Goal: Download file/media

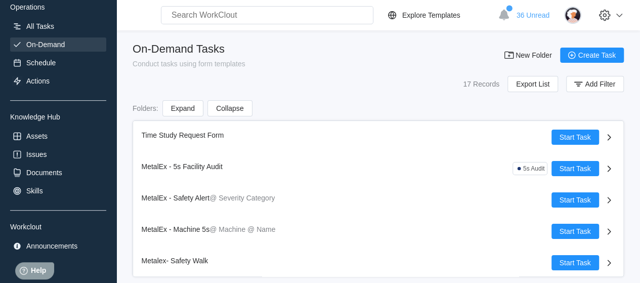
scroll to position [178, 0]
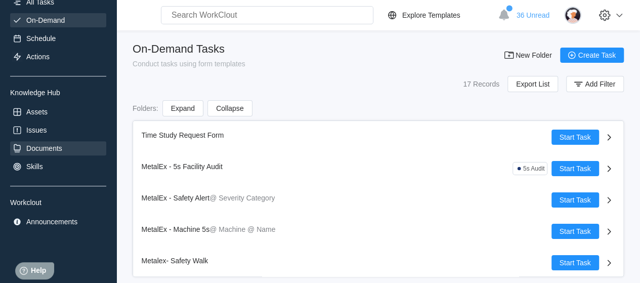
click at [53, 145] on div "Documents" at bounding box center [44, 148] width 36 height 8
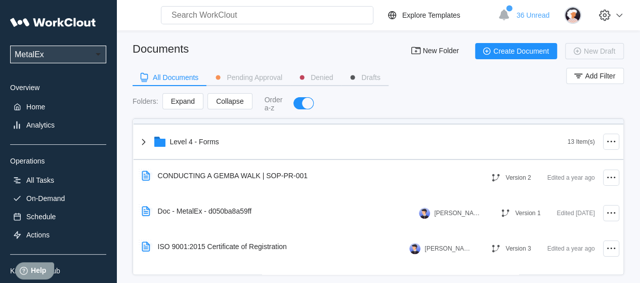
scroll to position [51, 0]
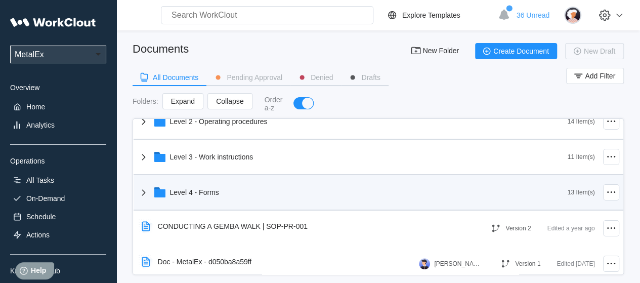
click at [215, 185] on div "Level 4 - Forms" at bounding box center [353, 192] width 430 height 26
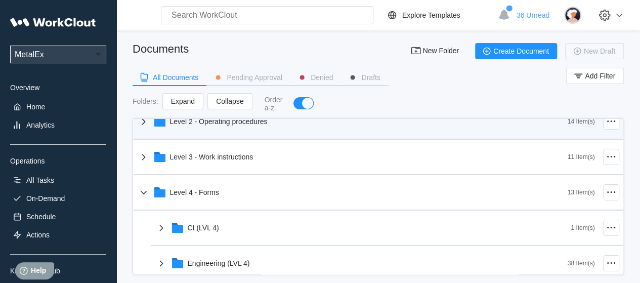
click at [227, 124] on div "Level 2 - Operating procedures" at bounding box center [219, 121] width 98 height 8
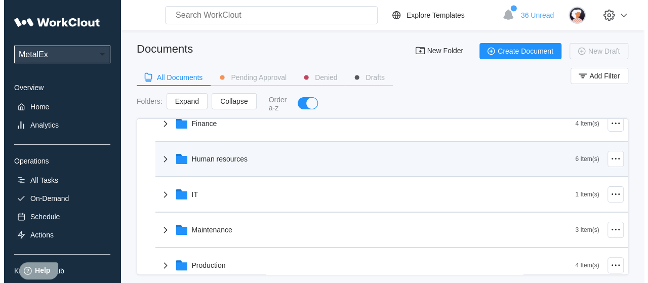
scroll to position [152, 0]
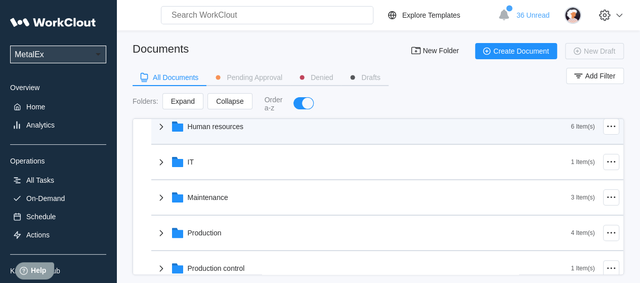
click at [229, 132] on div "Human resources" at bounding box center [363, 126] width 416 height 26
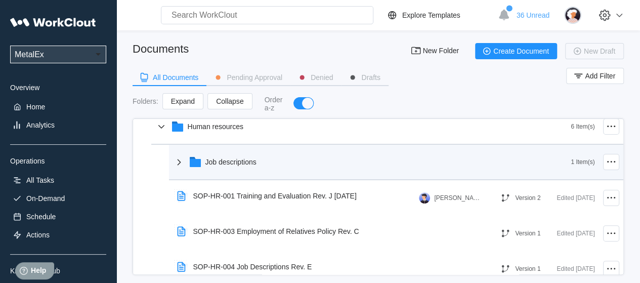
click at [230, 155] on div "Job descriptions" at bounding box center [372, 162] width 398 height 26
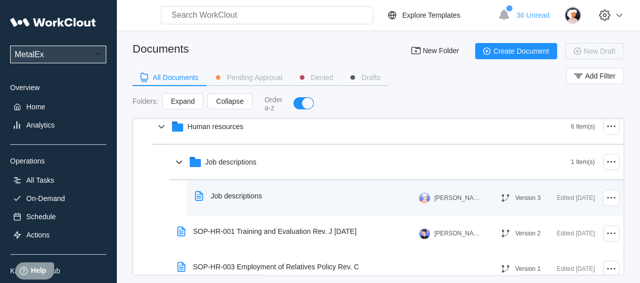
click at [243, 187] on div "Job descriptions" at bounding box center [230, 195] width 79 height 23
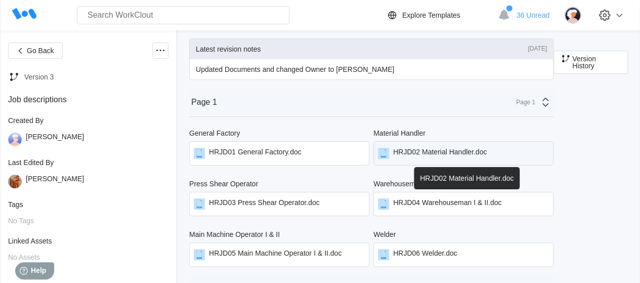
click at [425, 151] on div "HRJD02 Material Handler.doc" at bounding box center [440, 153] width 94 height 11
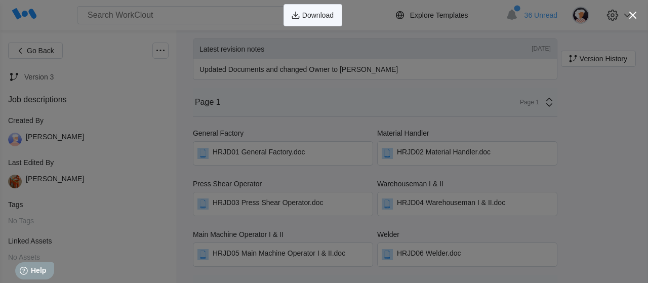
click at [302, 11] on button "Download" at bounding box center [313, 15] width 59 height 22
